Goal: Task Accomplishment & Management: Manage account settings

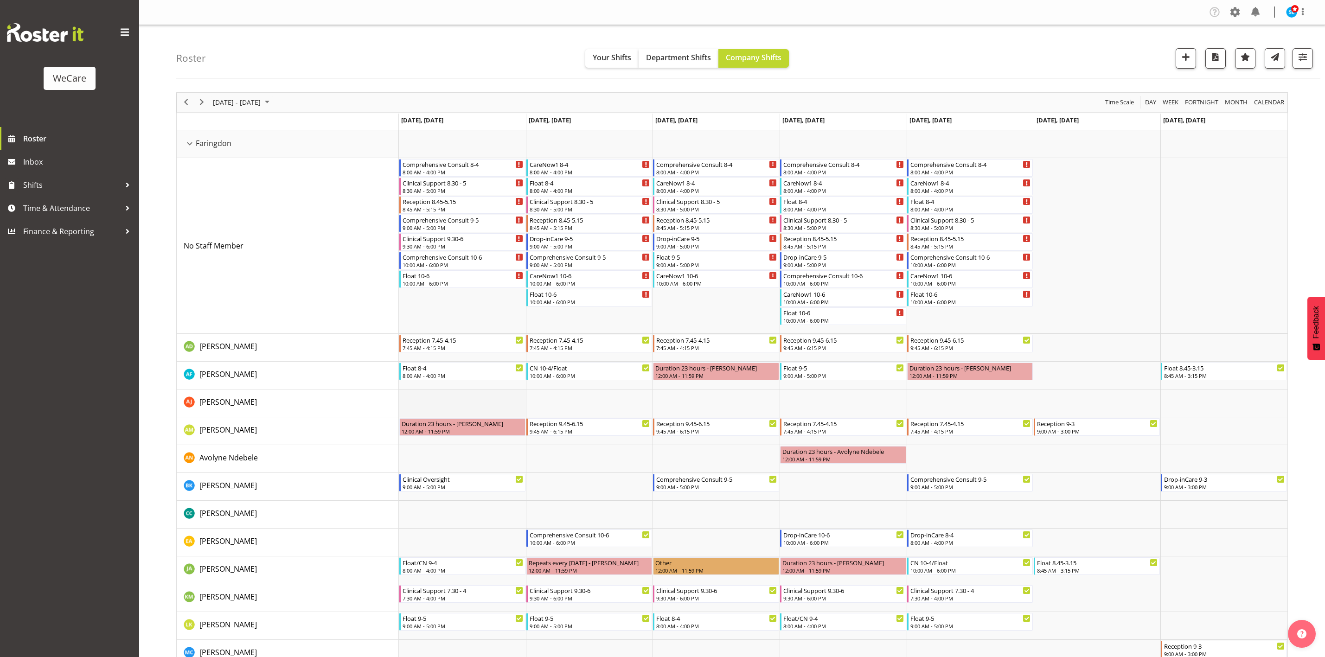
scroll to position [111, 0]
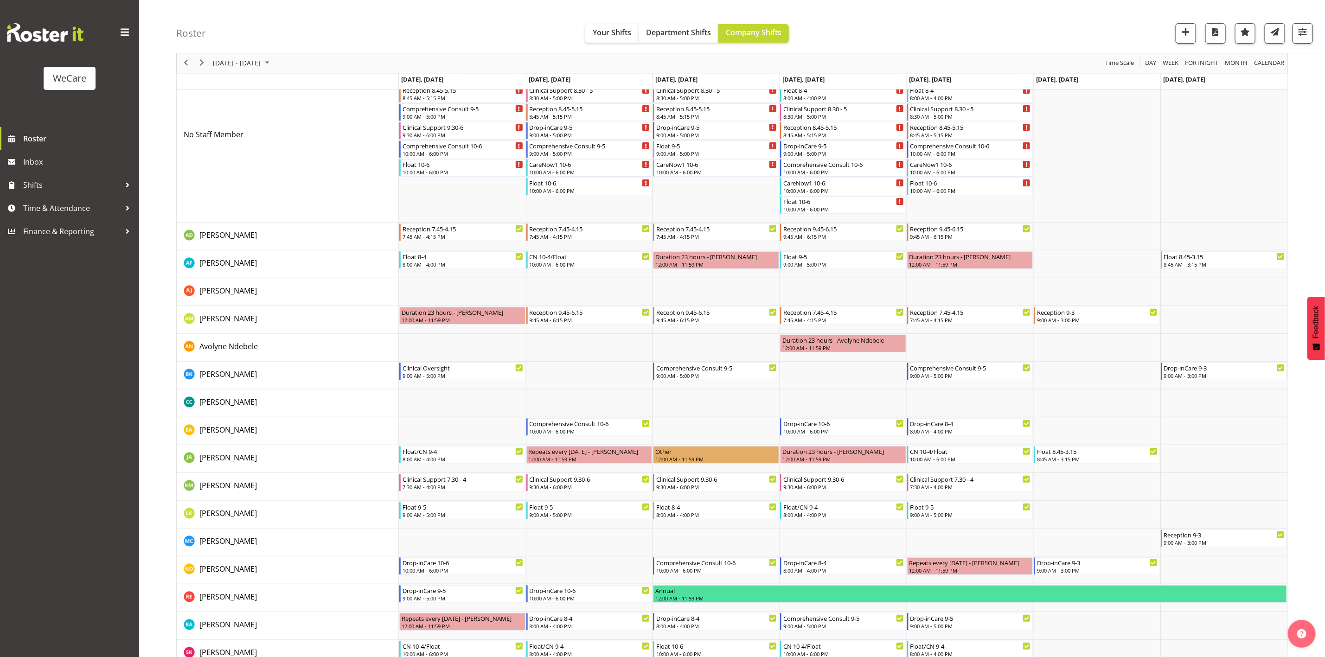
click at [155, 273] on div "Roster Your Shifts Department Shifts Company Shifts 1 Locations Clear Business …" at bounding box center [732, 378] width 1186 height 929
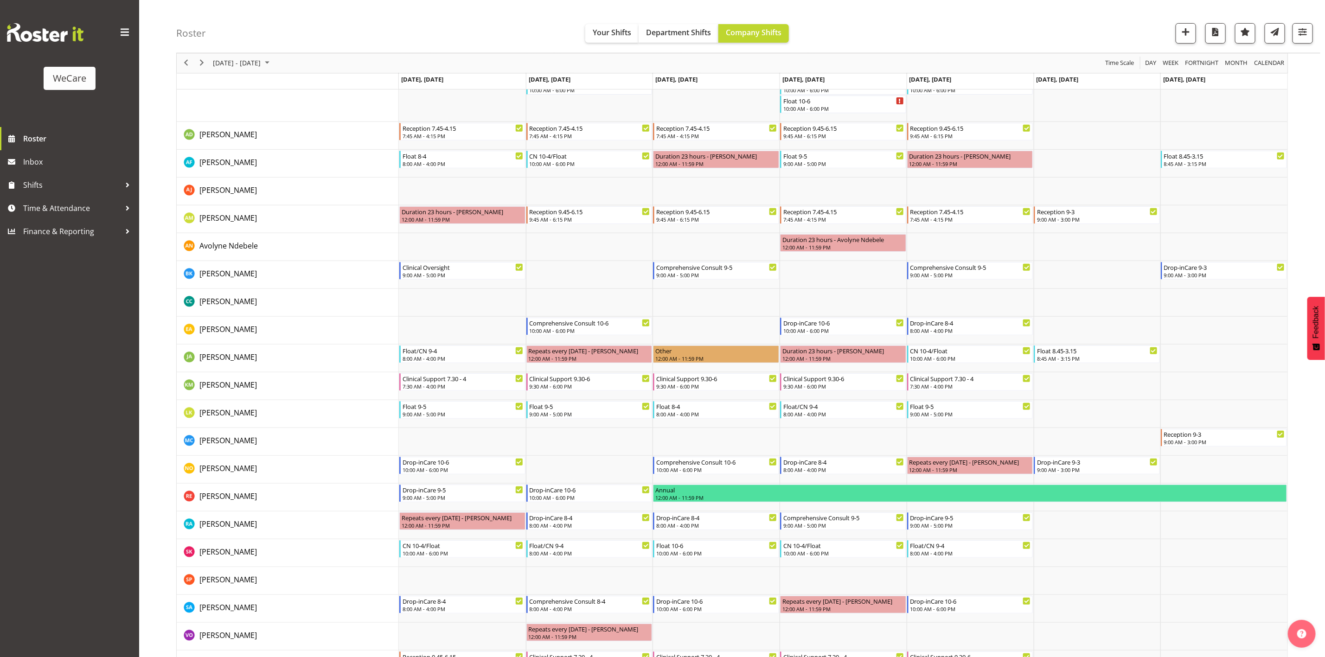
scroll to position [0, 0]
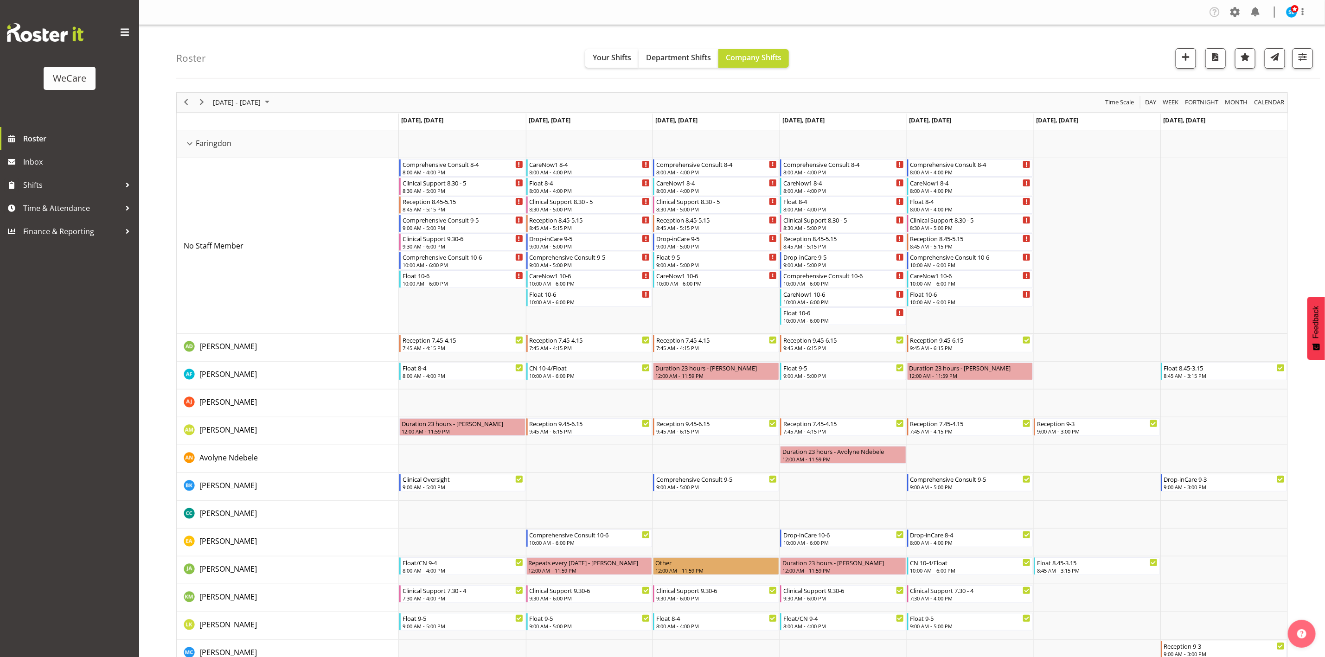
click at [878, 54] on div "Roster Your Shifts Department Shifts Company Shifts 1 Locations Clear Business …" at bounding box center [748, 51] width 1144 height 53
click at [1290, 59] on div at bounding box center [1299, 58] width 28 height 20
click at [1299, 58] on span "button" at bounding box center [1303, 57] width 12 height 12
click at [1307, 52] on span "button" at bounding box center [1303, 57] width 12 height 12
click at [1241, 87] on span "1 Locations" at bounding box center [1243, 86] width 45 height 11
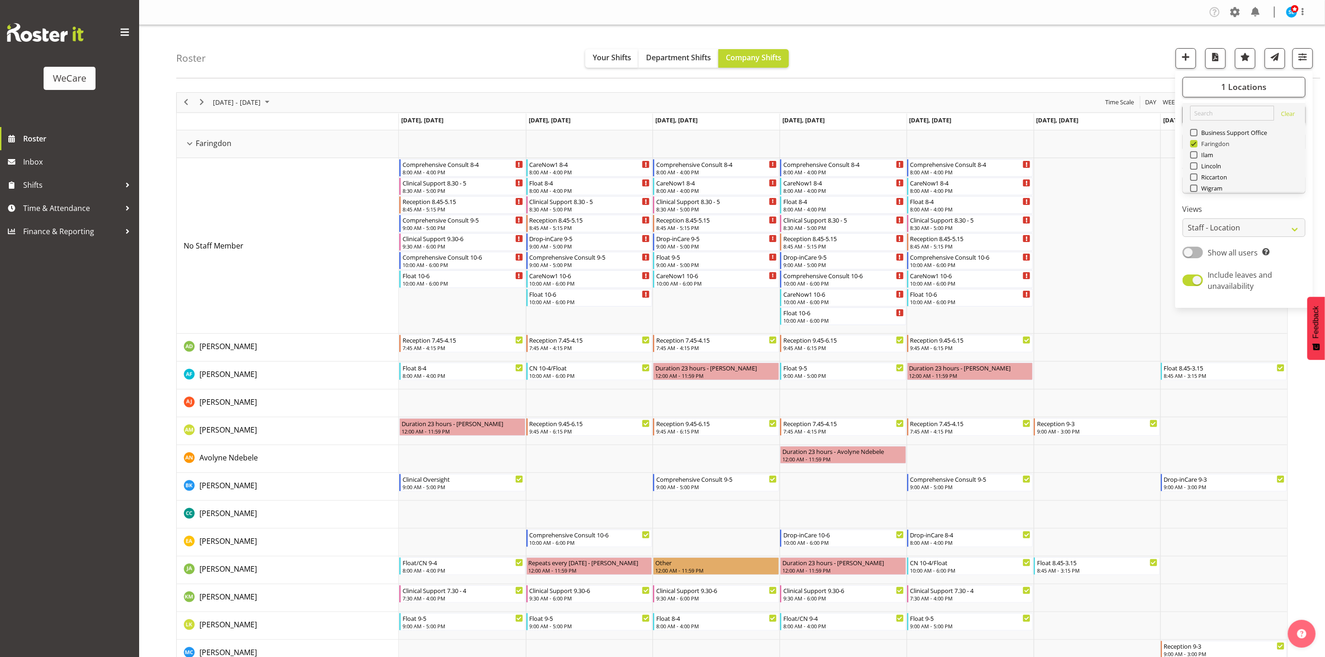
click at [1190, 145] on span at bounding box center [1193, 143] width 7 height 7
click at [1190, 145] on input "Faringdon" at bounding box center [1193, 144] width 6 height 6
checkbox input "false"
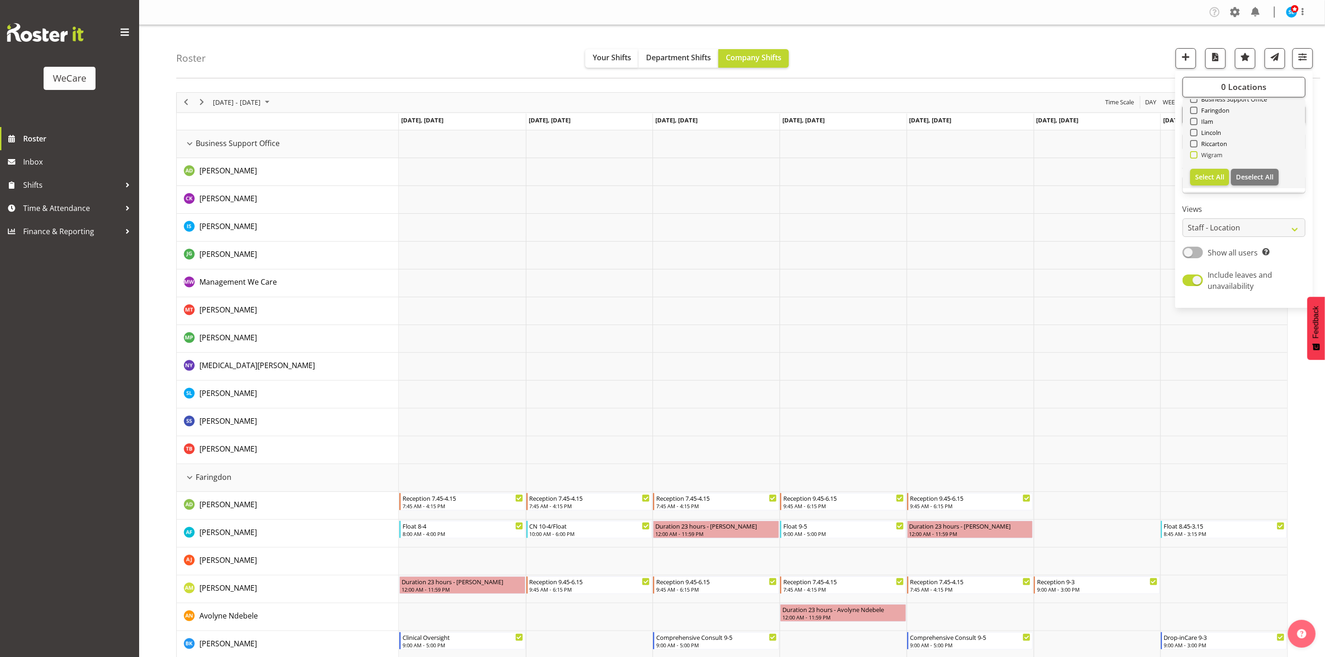
click at [1198, 157] on span "Wigram" at bounding box center [1211, 154] width 26 height 7
click at [1196, 157] on input "Wigram" at bounding box center [1193, 155] width 6 height 6
checkbox input "true"
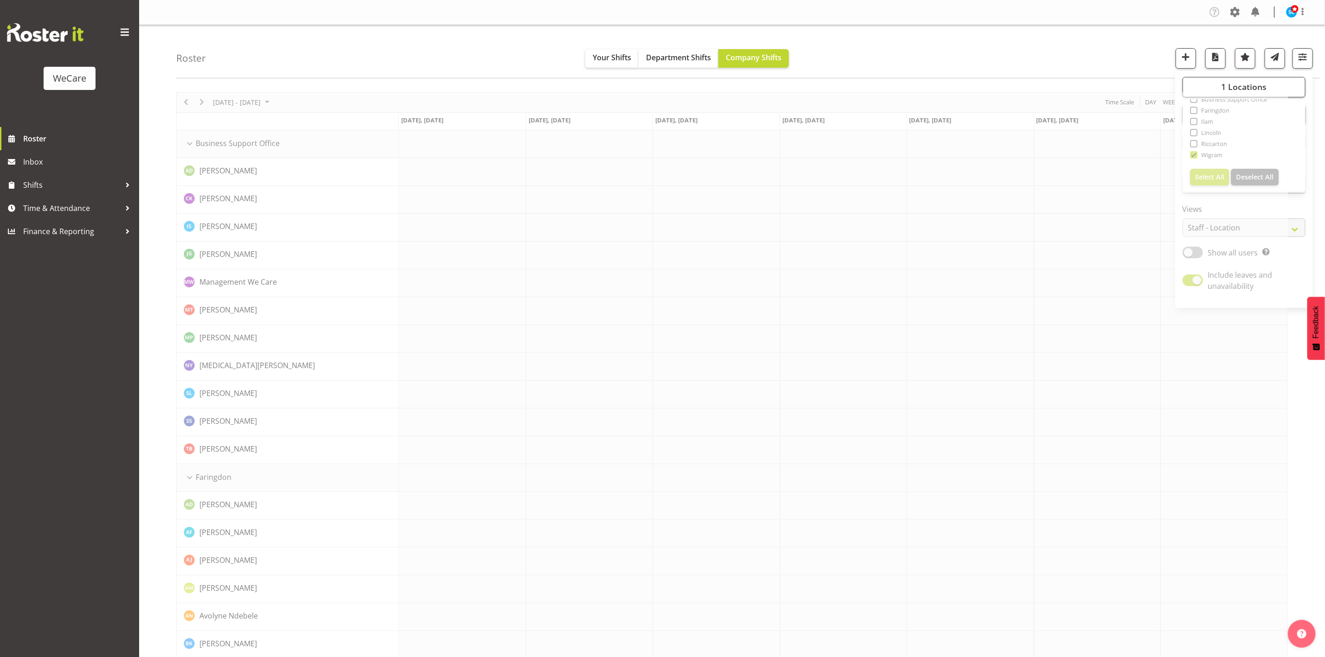
click at [1066, 56] on div "Roster Your Shifts Department Shifts Company Shifts 1 Locations Clear Business …" at bounding box center [748, 51] width 1144 height 53
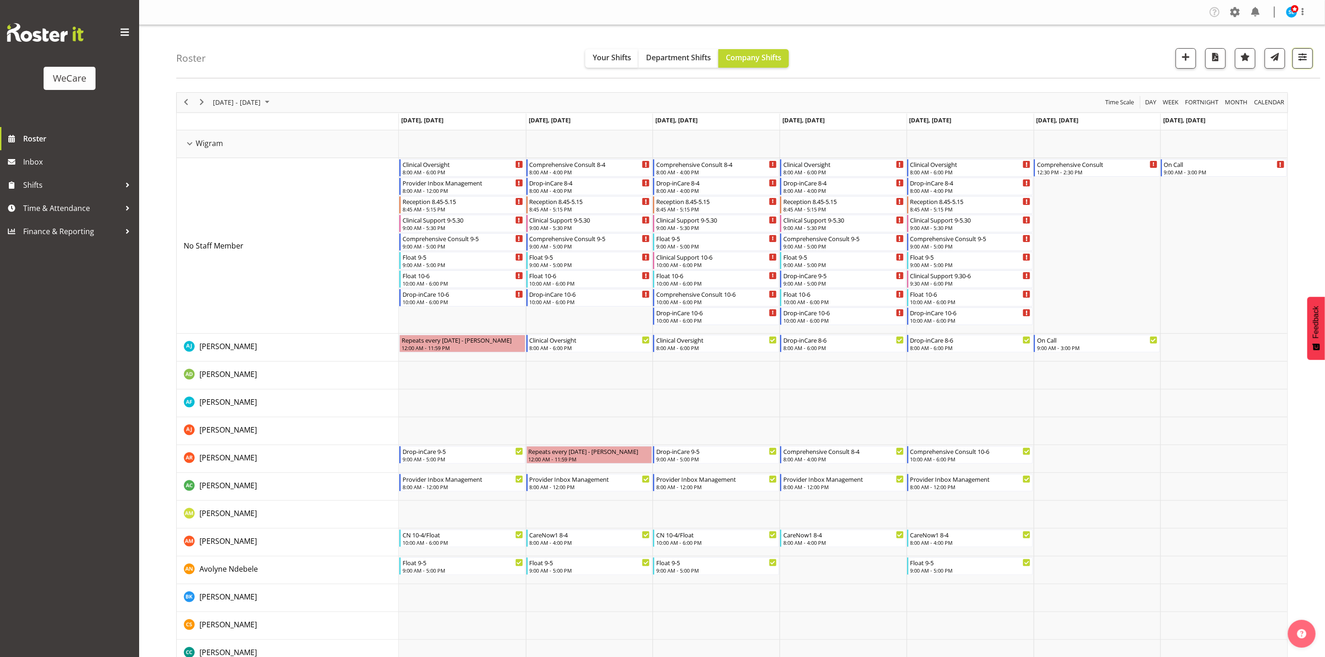
click at [1303, 62] on span "button" at bounding box center [1303, 57] width 12 height 12
drag, startPoint x: 1283, startPoint y: 102, endPoint x: 1271, endPoint y: 125, distance: 26.6
click at [1272, 121] on div "1 Locations Clear Business Support Office Faringdon Ilam Lincoln Riccarton Wigr…" at bounding box center [1244, 189] width 138 height 230
click at [1272, 117] on span "All Departments" at bounding box center [1244, 114] width 65 height 11
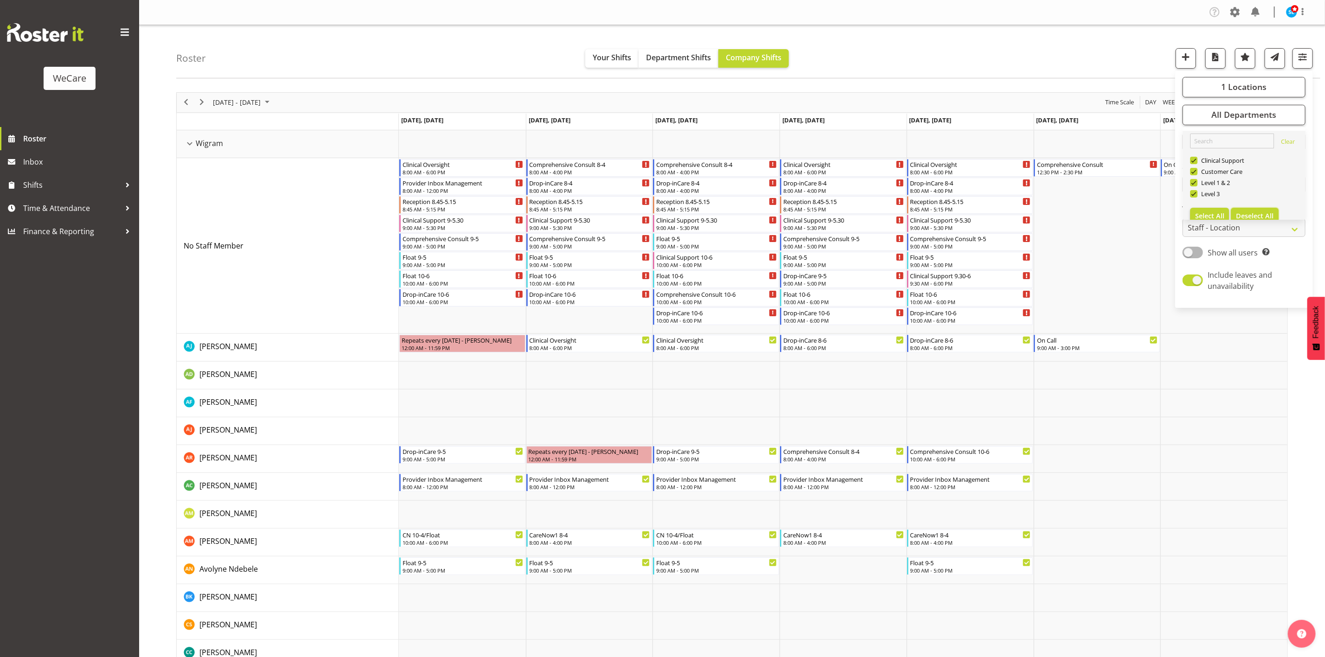
click at [1273, 214] on span "Deselect All" at bounding box center [1255, 216] width 38 height 9
checkbox input "false"
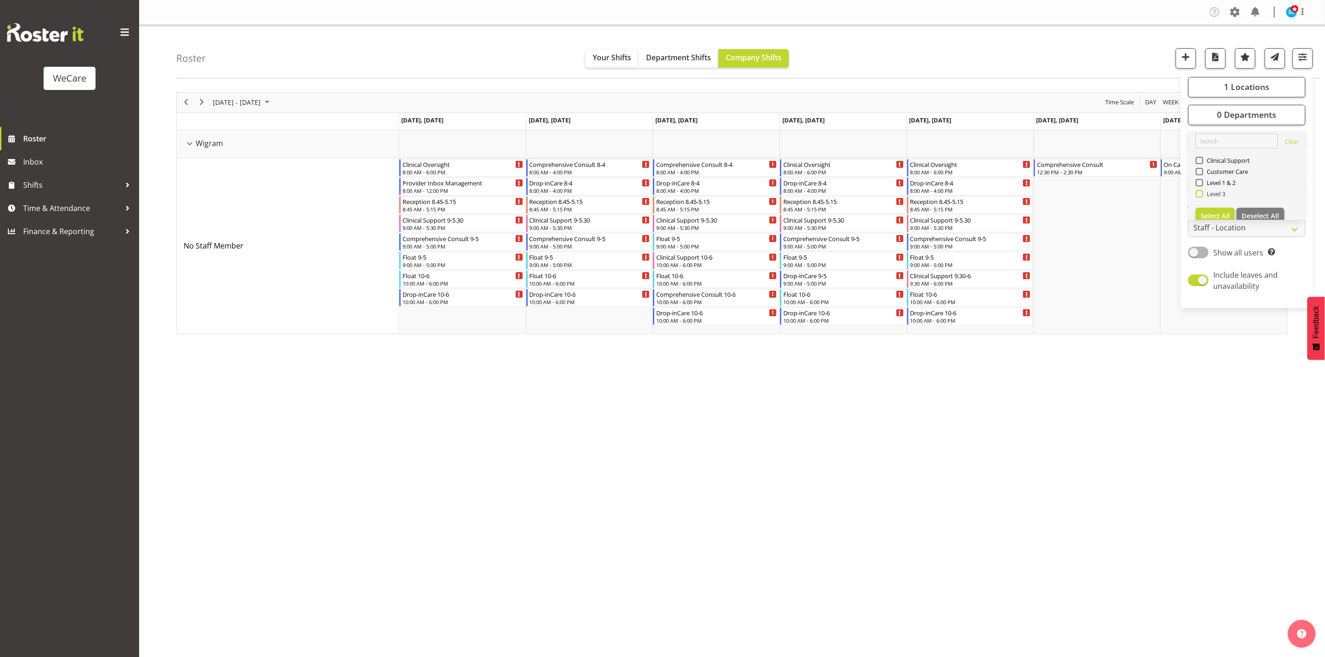
click at [1205, 195] on span "Level 3" at bounding box center [1214, 193] width 23 height 7
click at [1202, 195] on input "Level 3" at bounding box center [1199, 194] width 6 height 6
checkbox input "true"
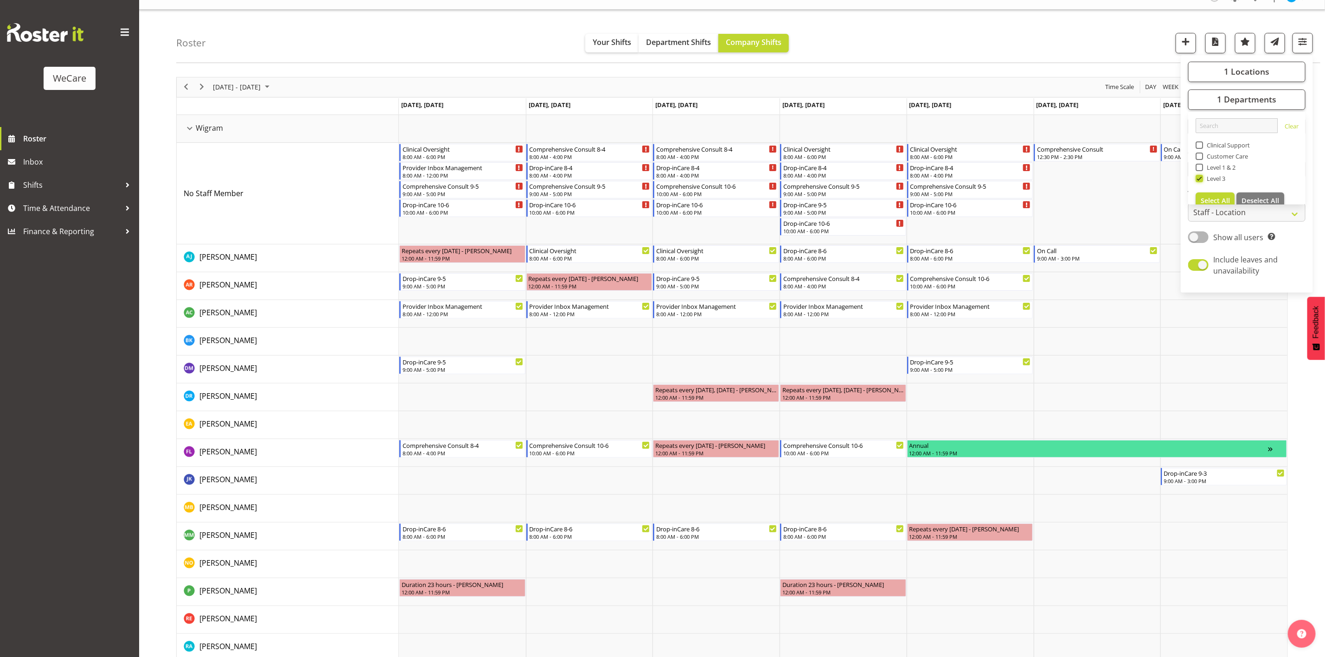
scroll to position [6, 0]
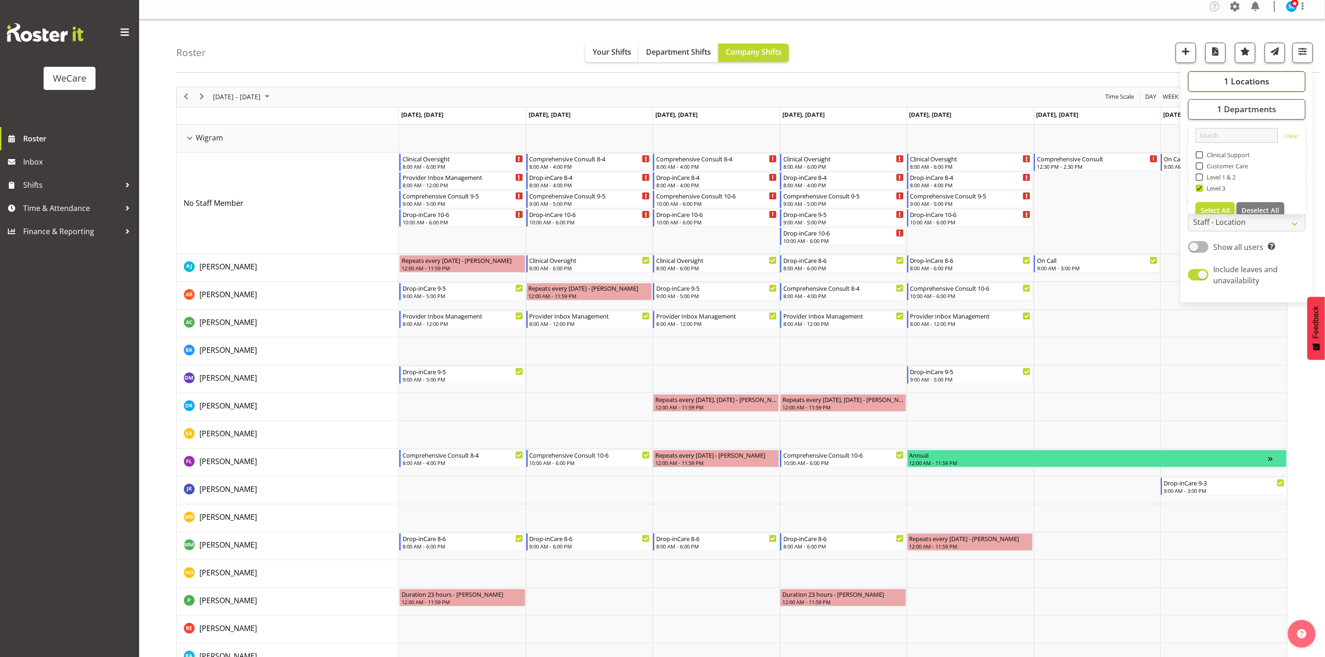
click at [1222, 84] on button "1 Locations" at bounding box center [1246, 81] width 117 height 20
click at [1056, 46] on div "Roster Your Shifts Department Shifts Company Shifts 1 Locations Clear Business …" at bounding box center [748, 45] width 1144 height 53
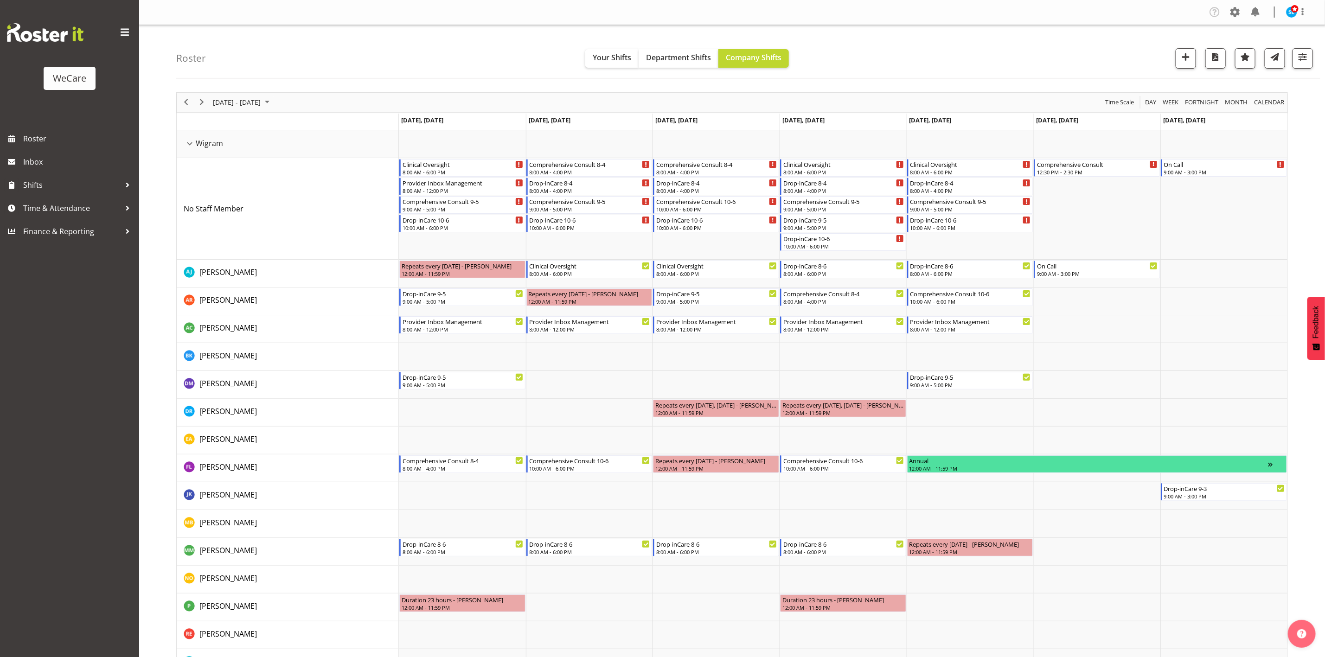
click at [275, 96] on div "[DATE] - [DATE]" at bounding box center [242, 102] width 65 height 19
click at [295, 127] on span "previous month" at bounding box center [294, 125] width 16 height 17
click at [240, 223] on span "26" at bounding box center [238, 221] width 14 height 14
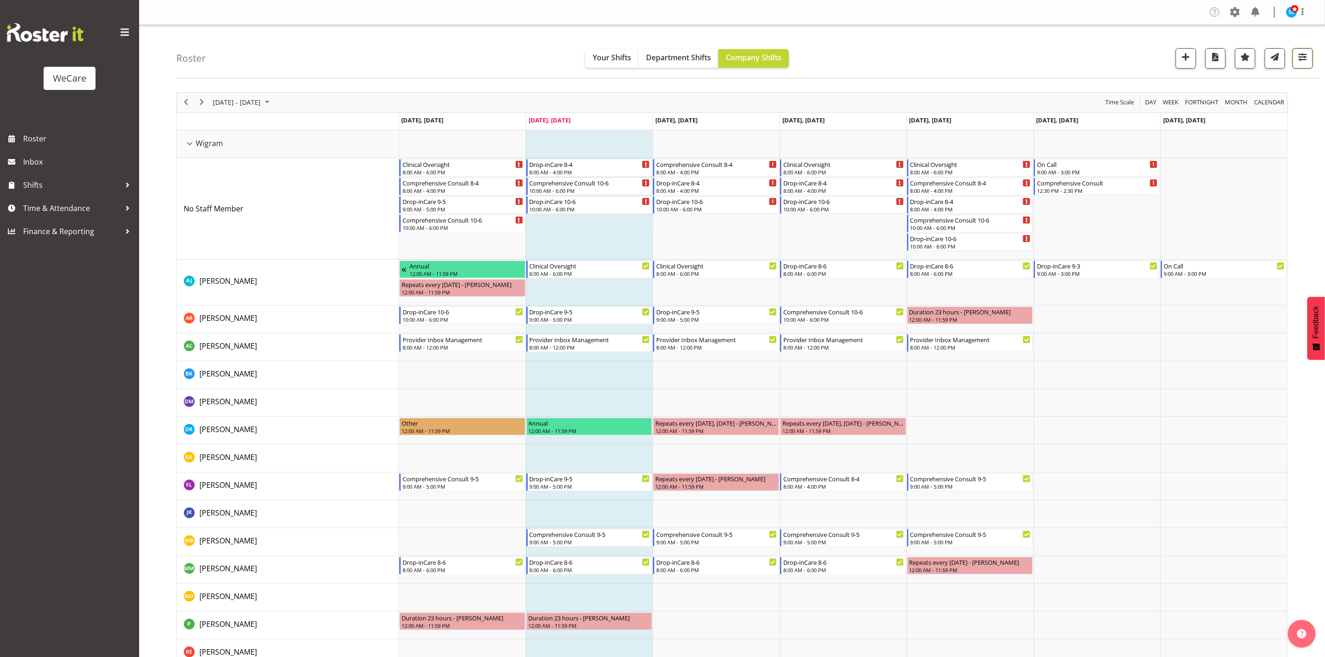
click at [1307, 61] on span "button" at bounding box center [1303, 57] width 12 height 12
click at [1229, 122] on button "1 Departments" at bounding box center [1246, 115] width 117 height 20
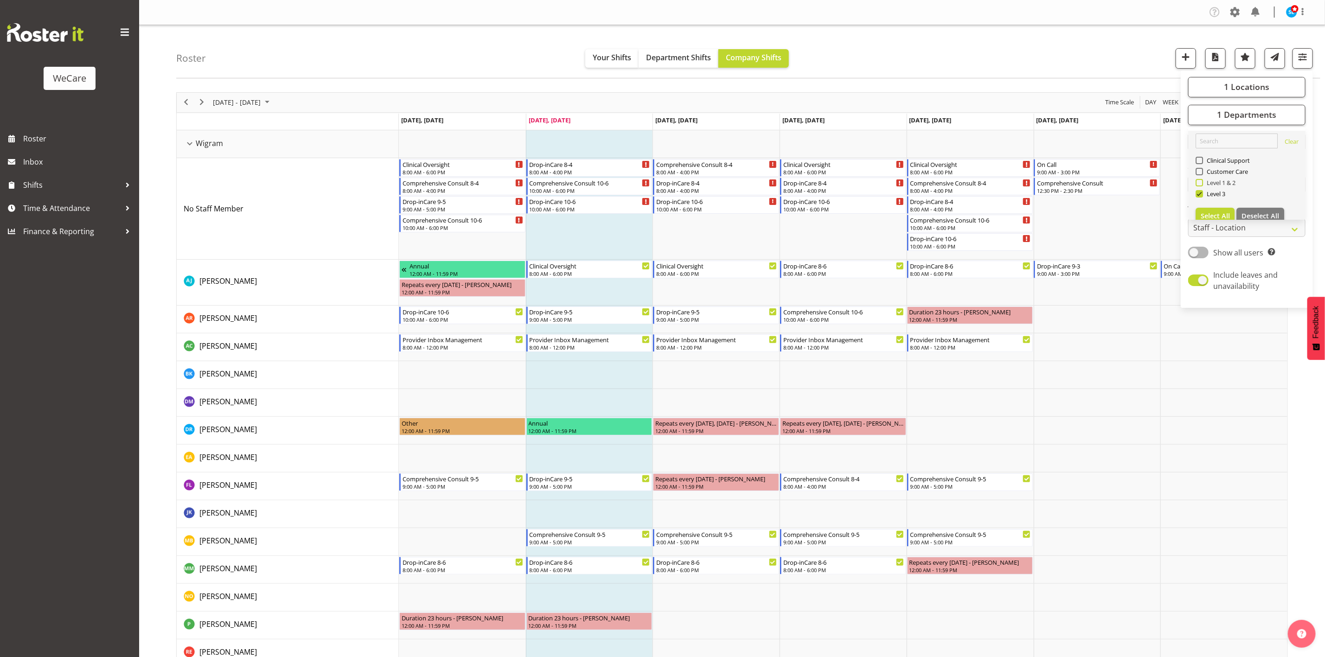
click at [1200, 184] on span at bounding box center [1199, 182] width 7 height 7
click at [1200, 184] on input "Level 1 & 2" at bounding box center [1199, 183] width 6 height 6
checkbox input "true"
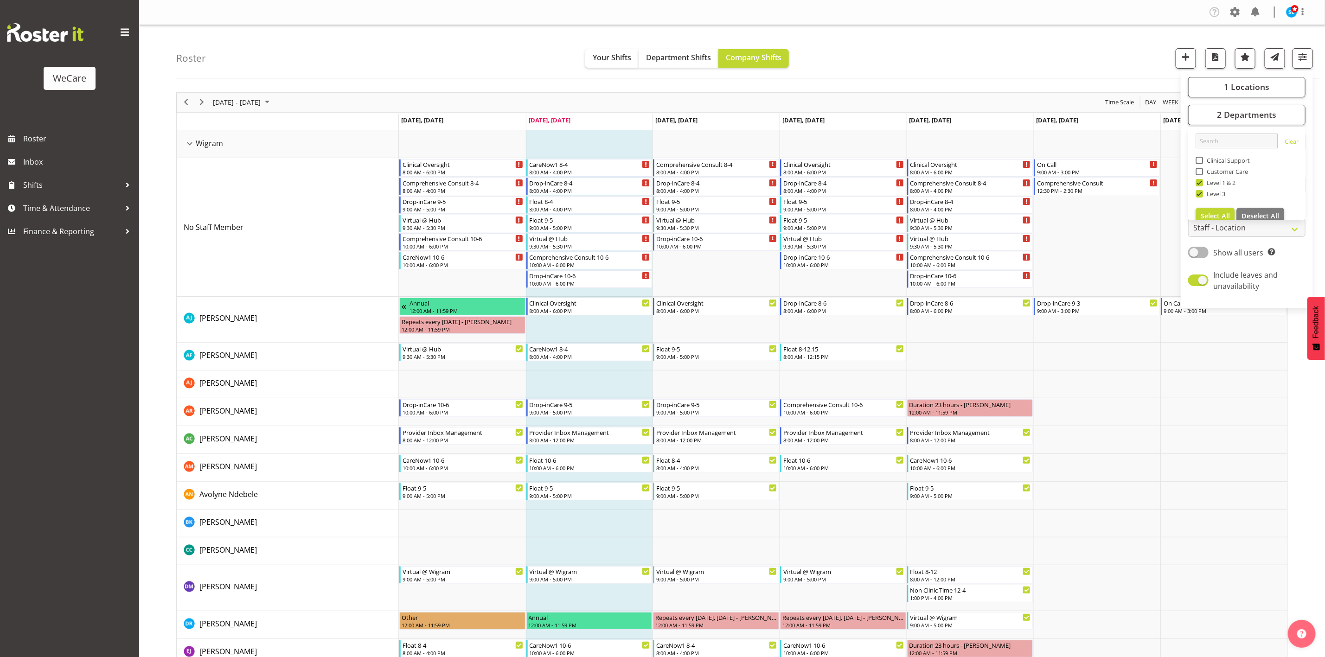
click at [1200, 161] on span at bounding box center [1199, 160] width 7 height 7
click at [1200, 161] on input "Clinical Support" at bounding box center [1199, 160] width 6 height 6
checkbox input "true"
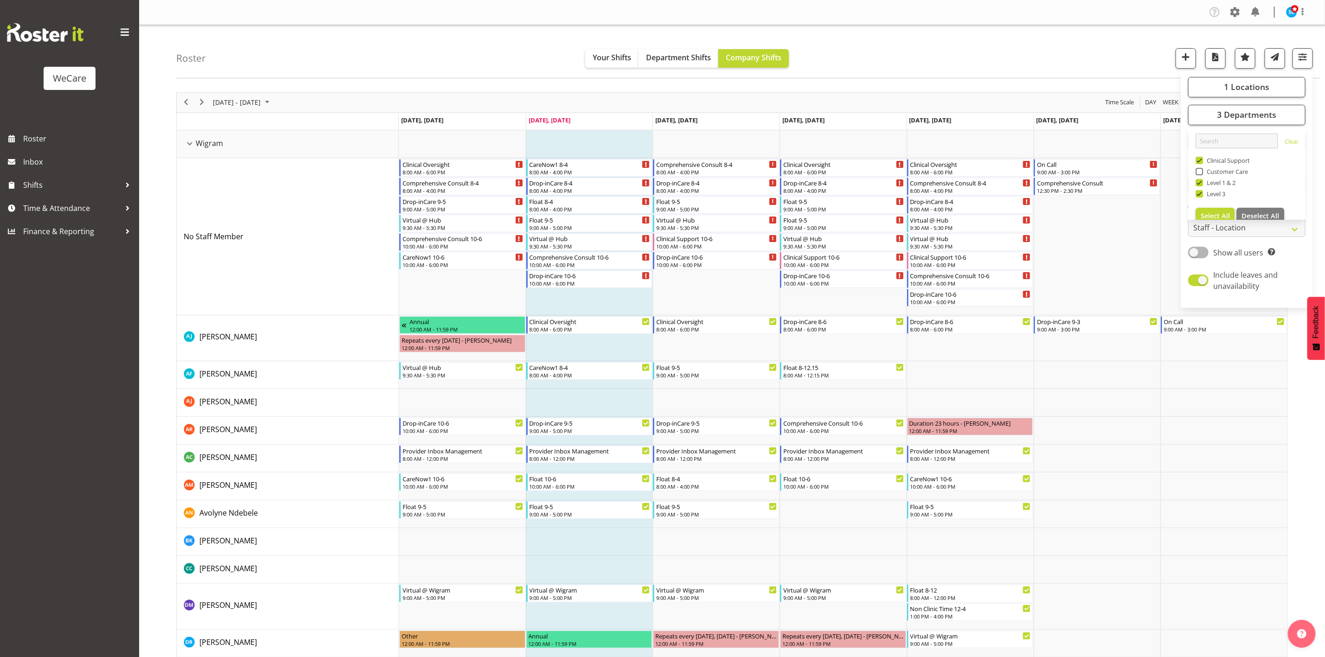
click at [1233, 251] on span "Show all users" at bounding box center [1239, 253] width 50 height 10
click at [1194, 251] on input "Show all users Show only rostered employees" at bounding box center [1191, 253] width 6 height 6
checkbox input "true"
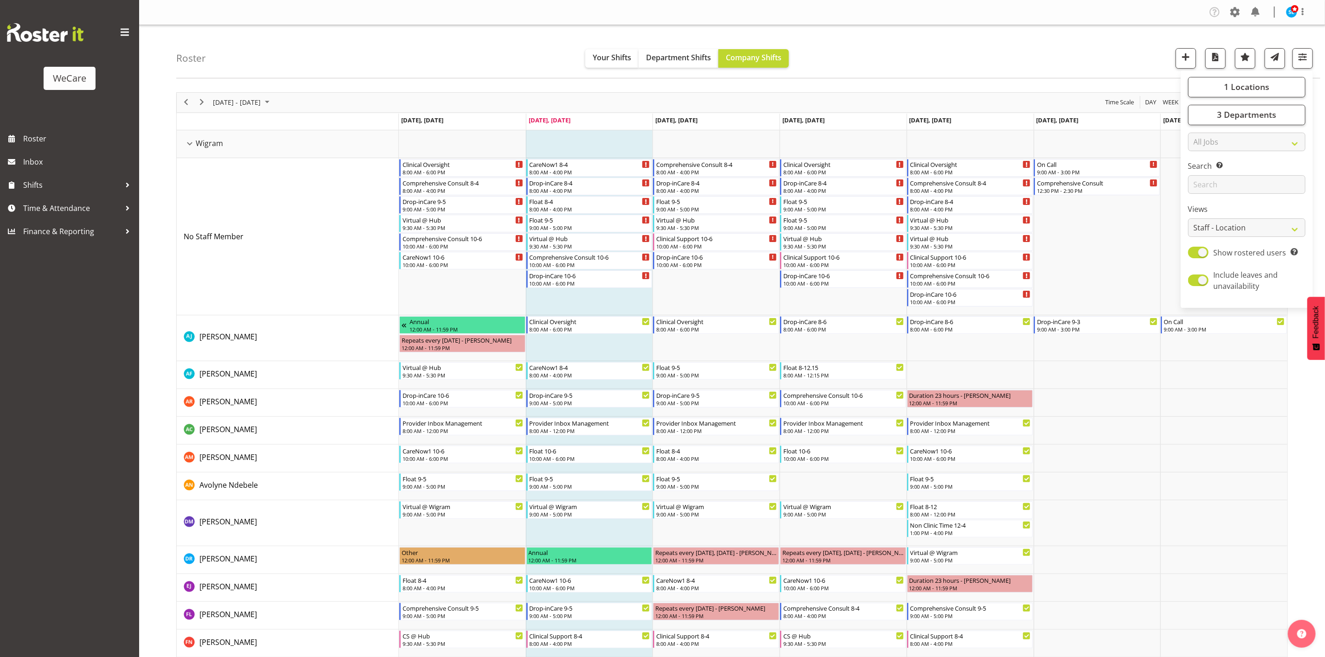
click at [1046, 46] on div "Roster Your Shifts Department Shifts Company Shifts 1 Locations Clear Business …" at bounding box center [748, 51] width 1144 height 53
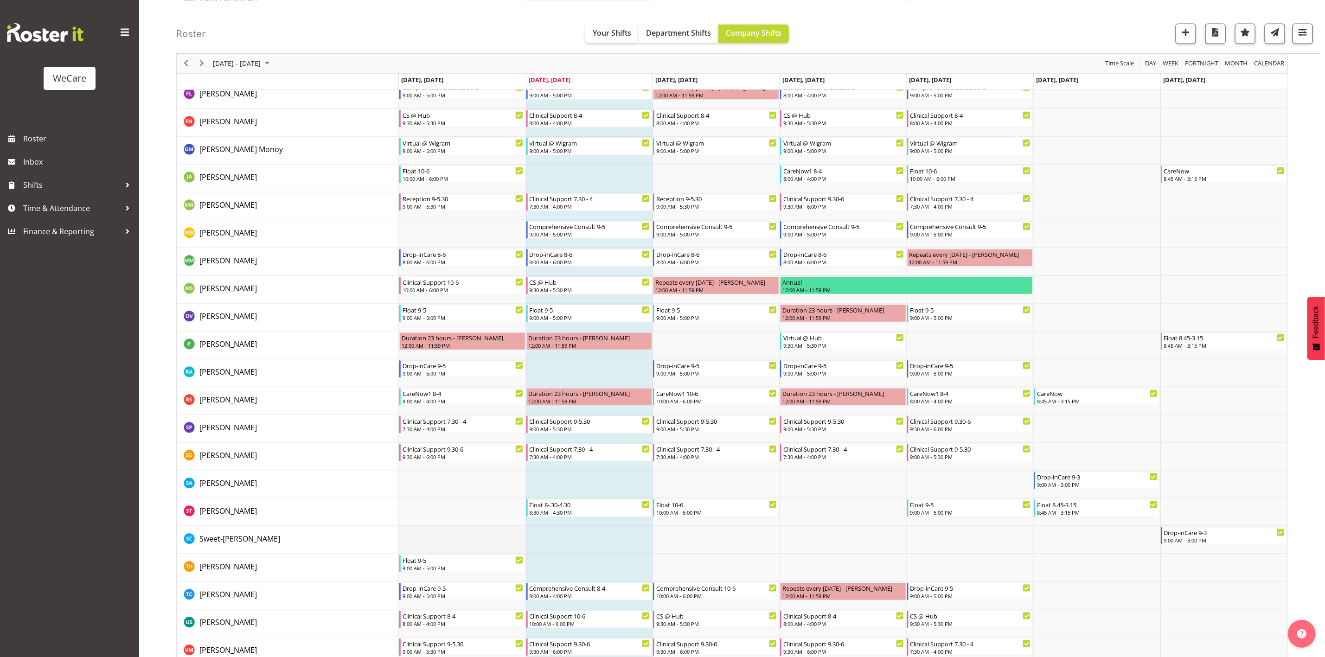
scroll to position [537, 0]
